Goal: Learn about a topic

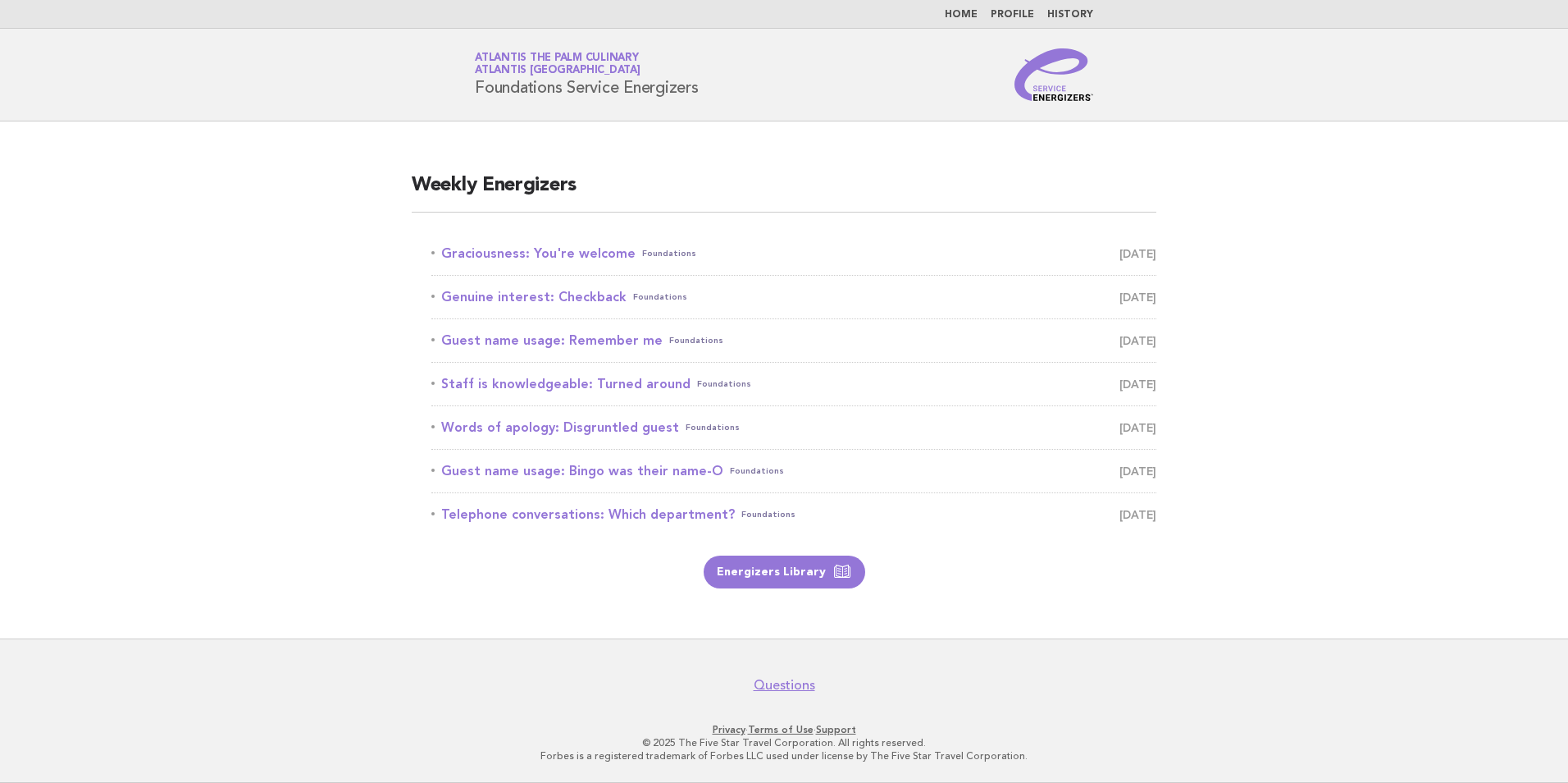
click at [529, 254] on link "Graciousness: You're welcome Foundations [DATE]" at bounding box center [794, 254] width 725 height 23
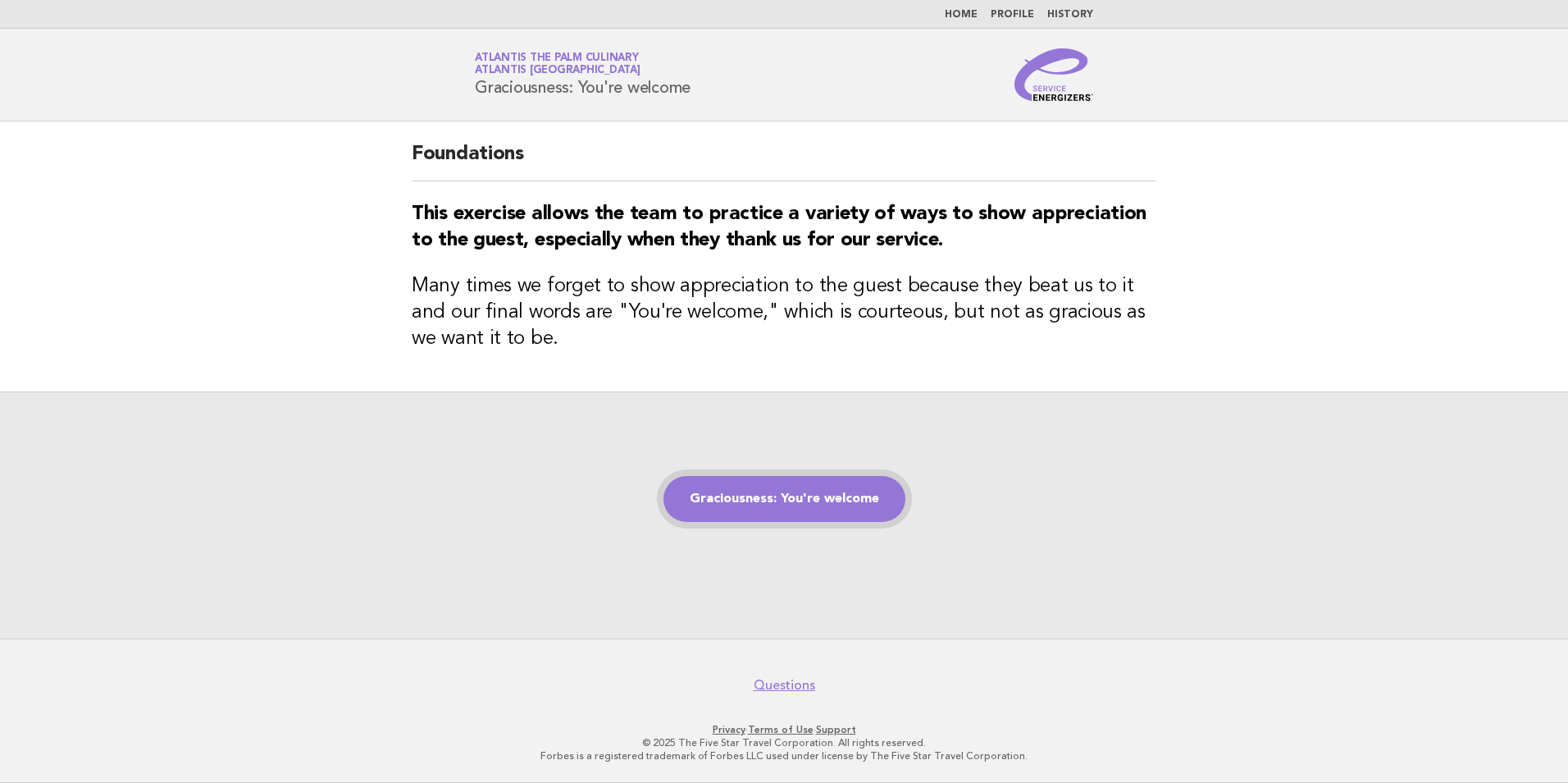
click at [776, 488] on link "Graciousness: You're welcome" at bounding box center [784, 499] width 242 height 46
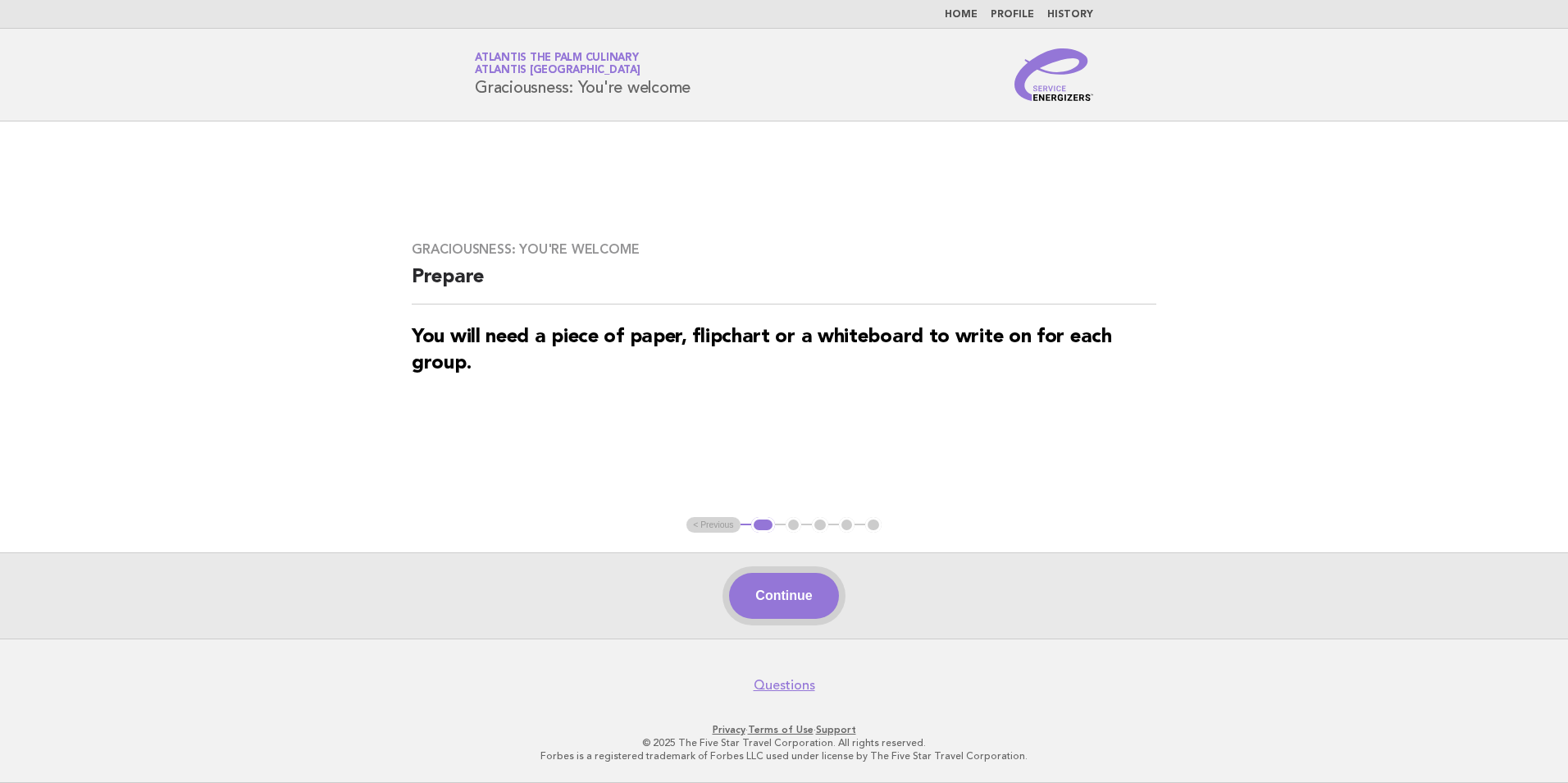
click at [787, 597] on button "Continue" at bounding box center [784, 595] width 109 height 46
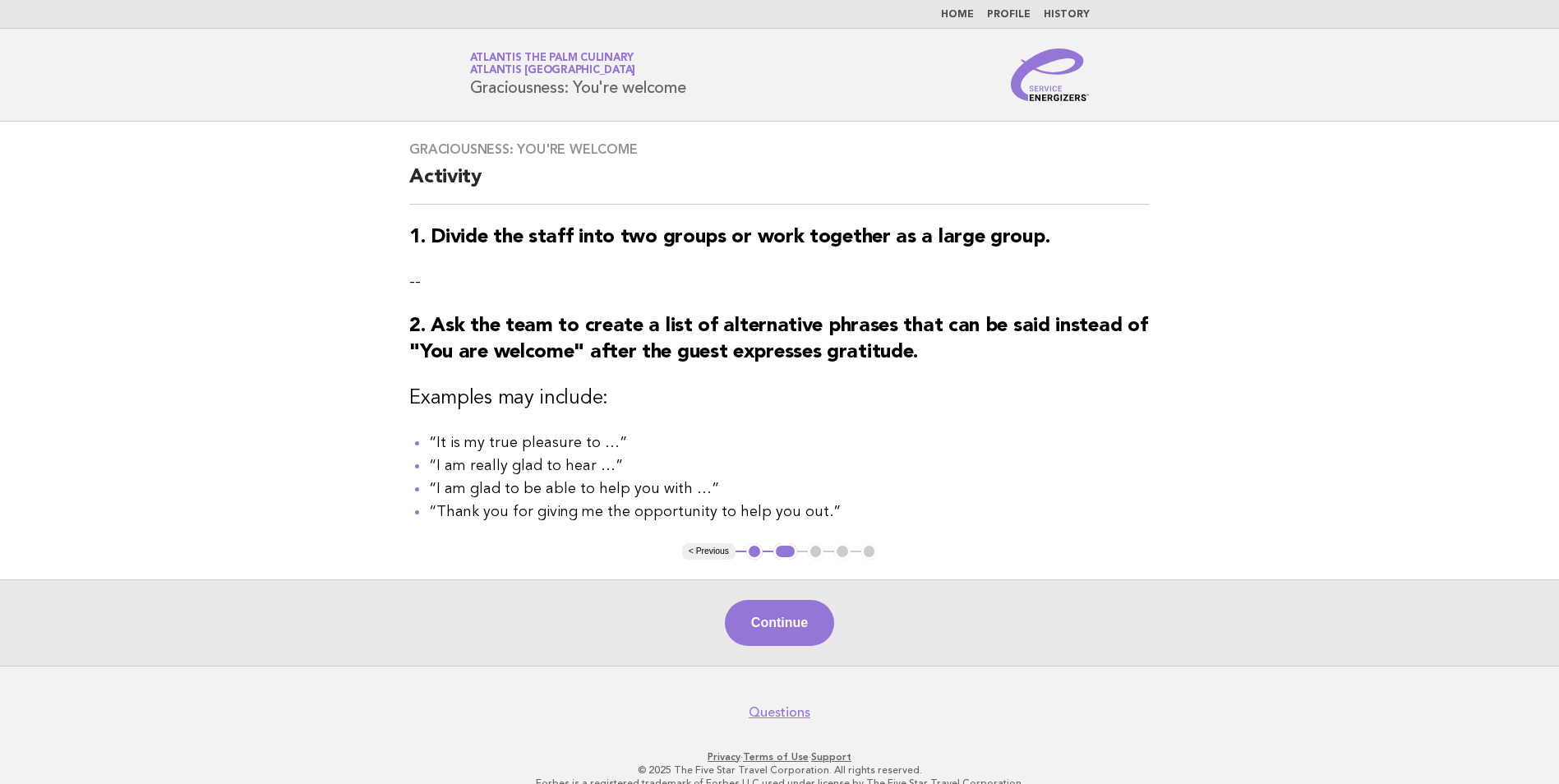
click at [796, 596] on div "Continue" at bounding box center [780, 622] width 1559 height 86
click at [796, 624] on button "Continue" at bounding box center [780, 623] width 109 height 46
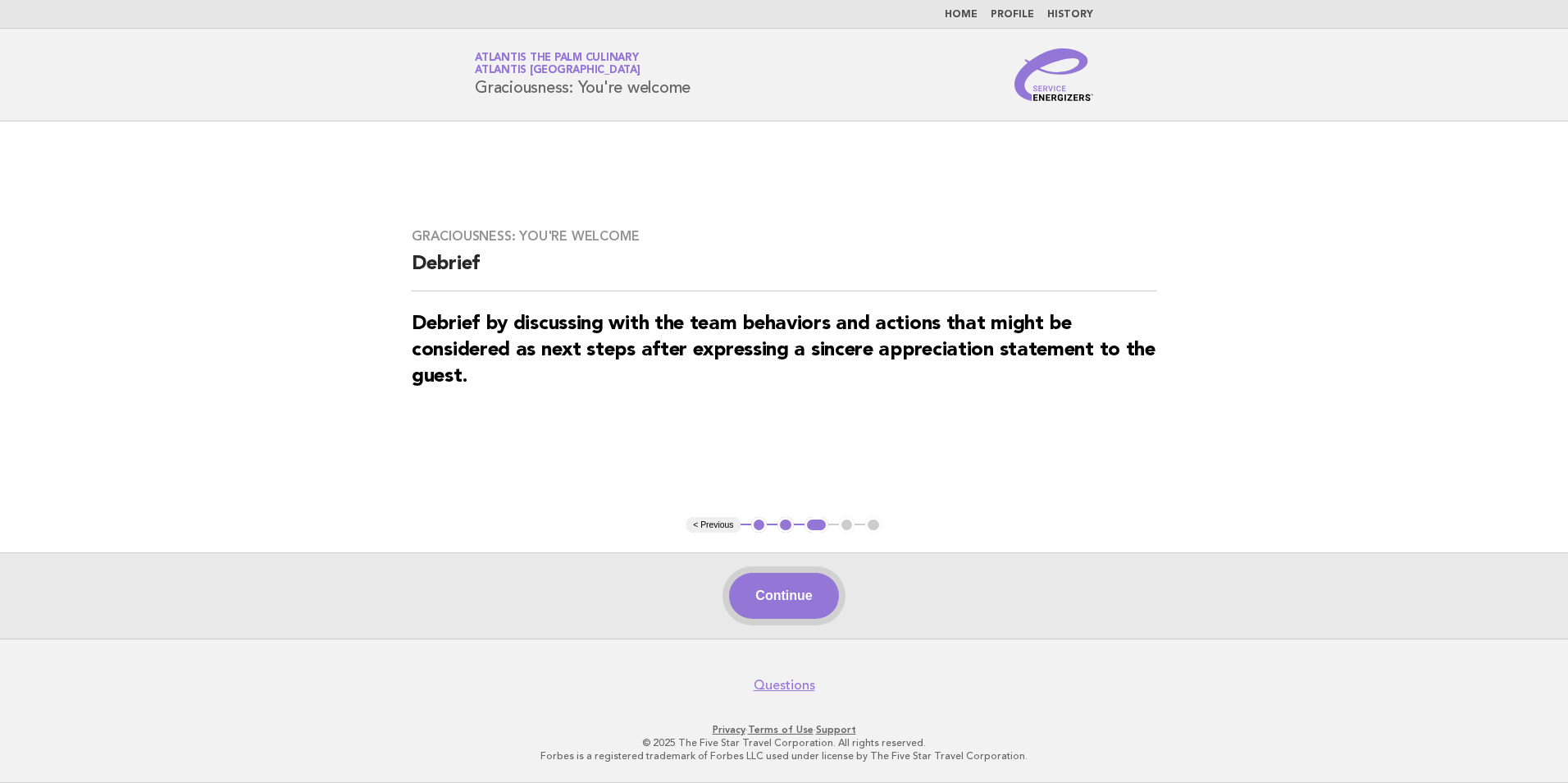
click at [795, 596] on button "Continue" at bounding box center [784, 595] width 109 height 46
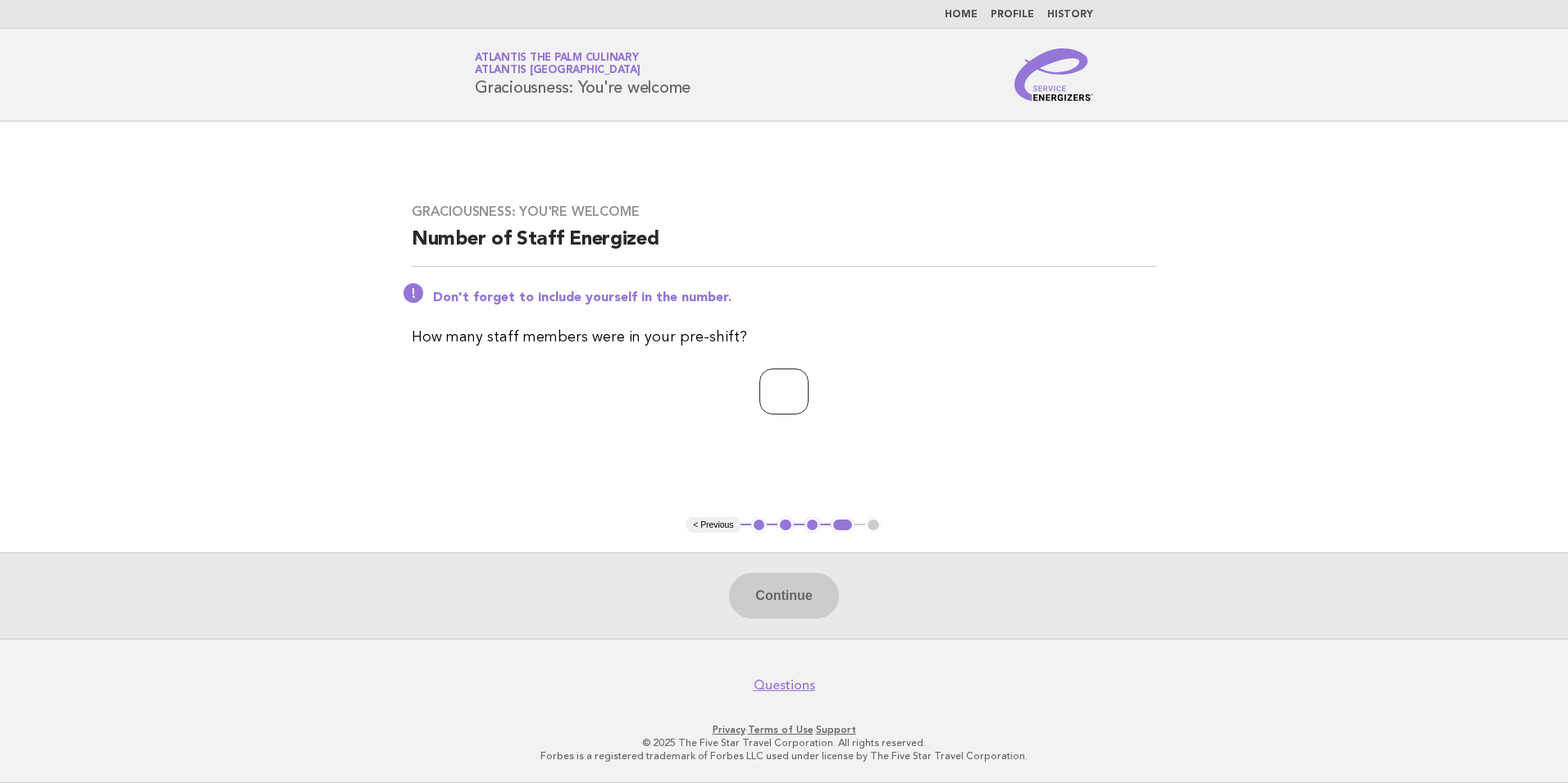
click at [788, 397] on input "number" at bounding box center [784, 392] width 49 height 46
type input "**"
click at [816, 577] on button "Continue" at bounding box center [784, 595] width 109 height 46
